Goal: Browse casually: Explore the website without a specific task or goal

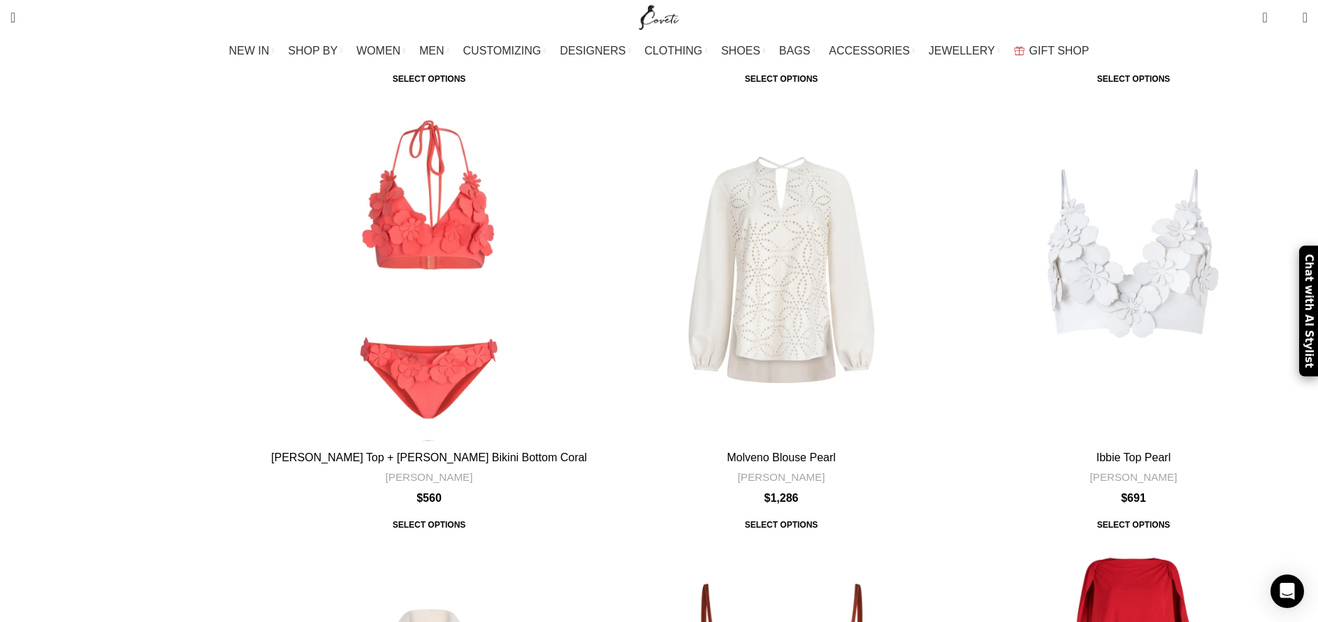
scroll to position [2750, 0]
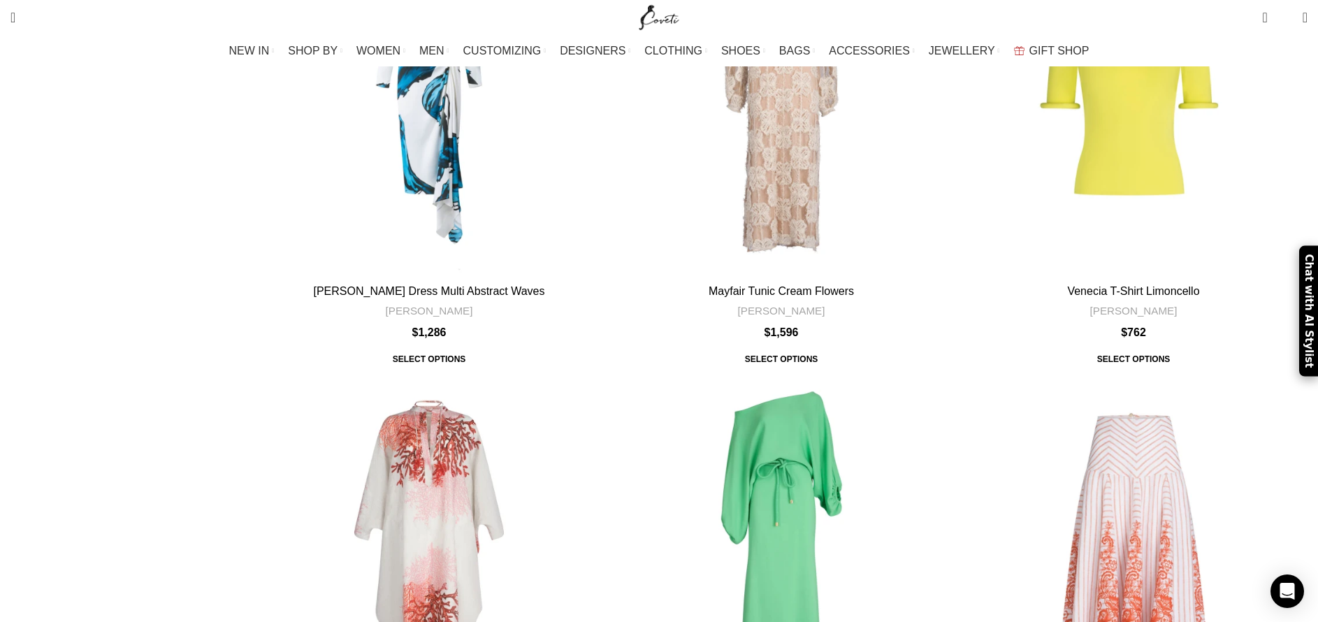
scroll to position [4088, 0]
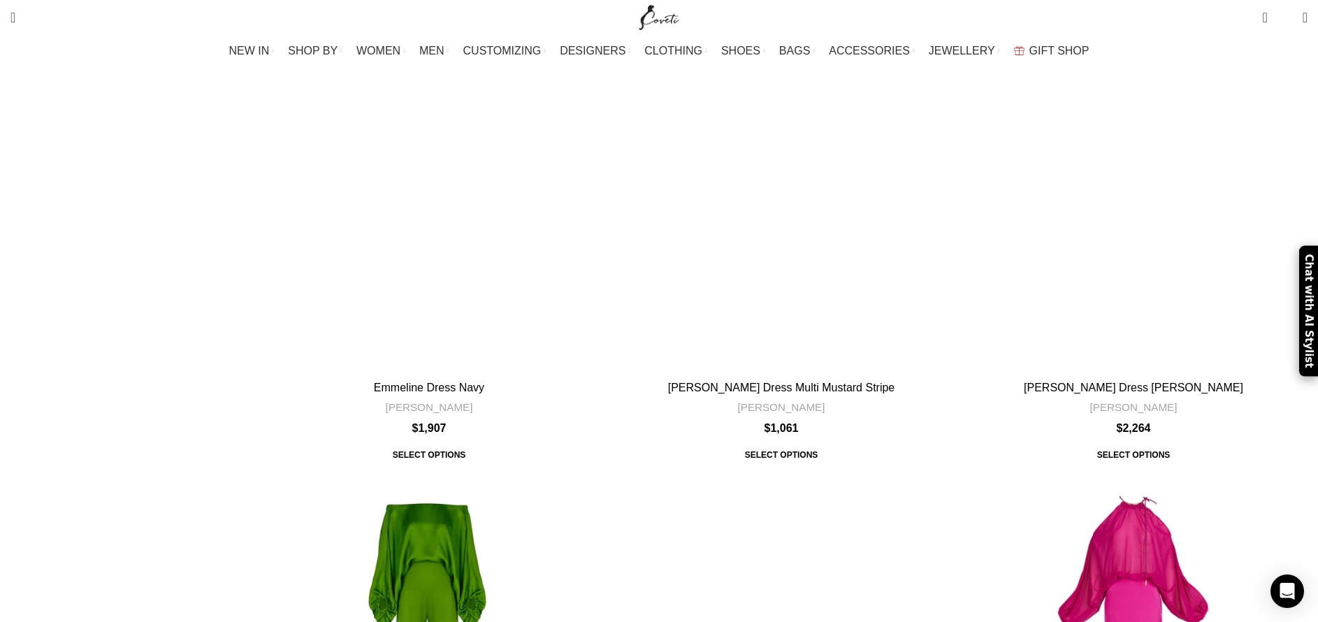
scroll to position [750, 0]
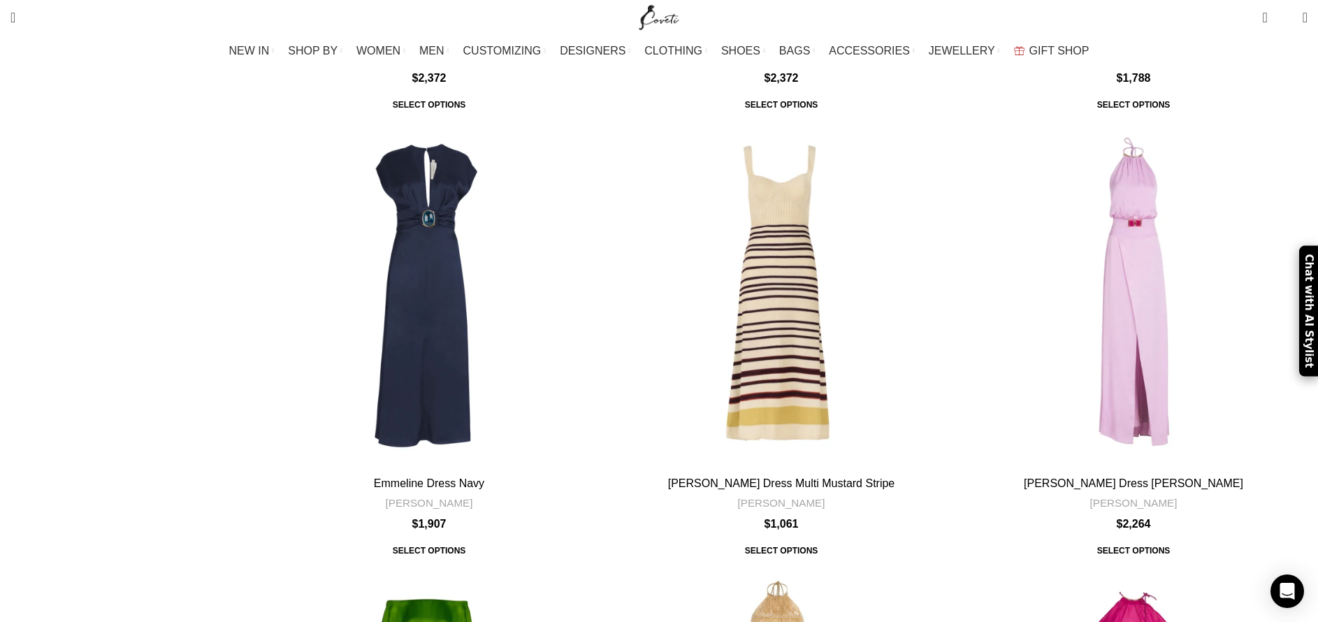
scroll to position [687, 0]
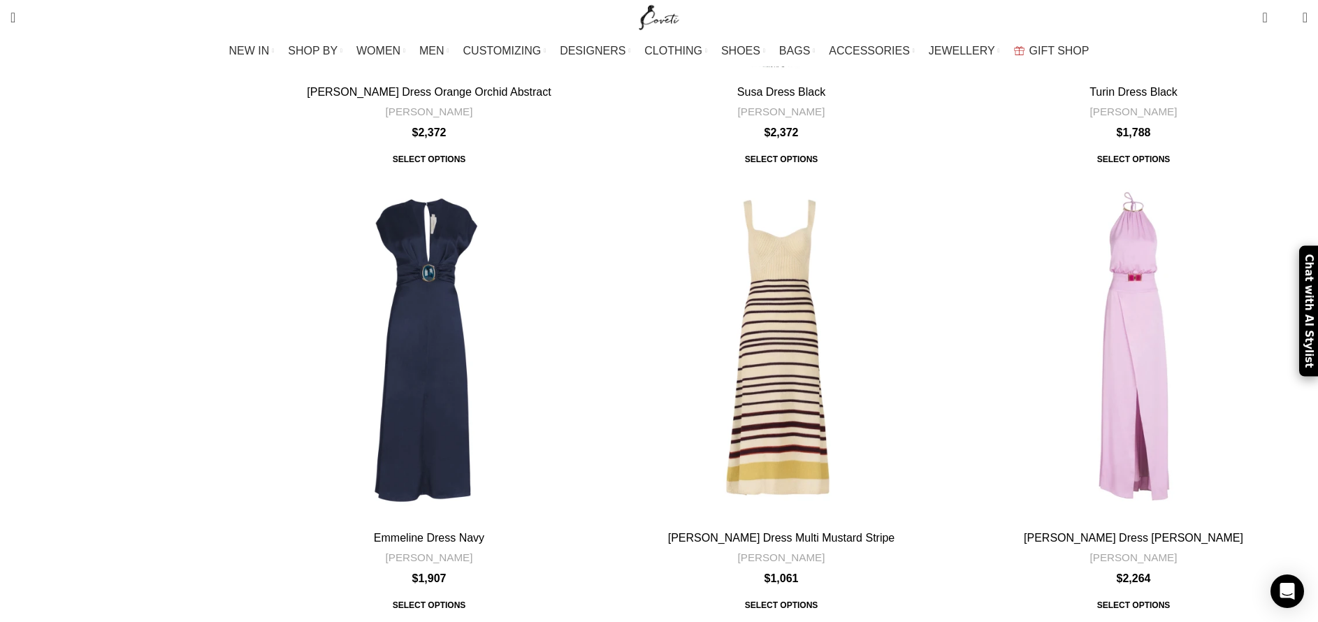
scroll to position [3128, 0]
